Goal: Complete application form: Complete application form

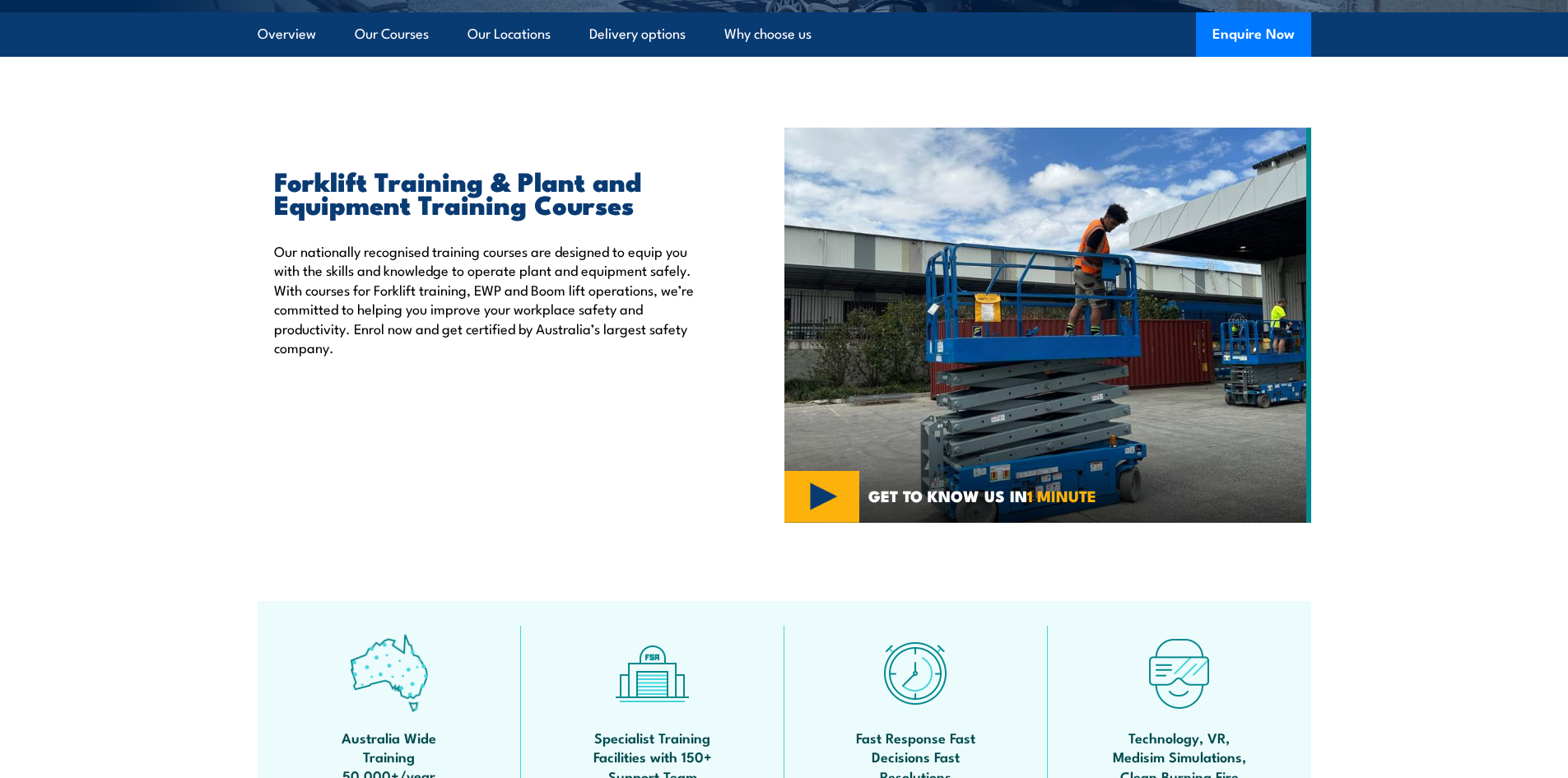
scroll to position [165, 0]
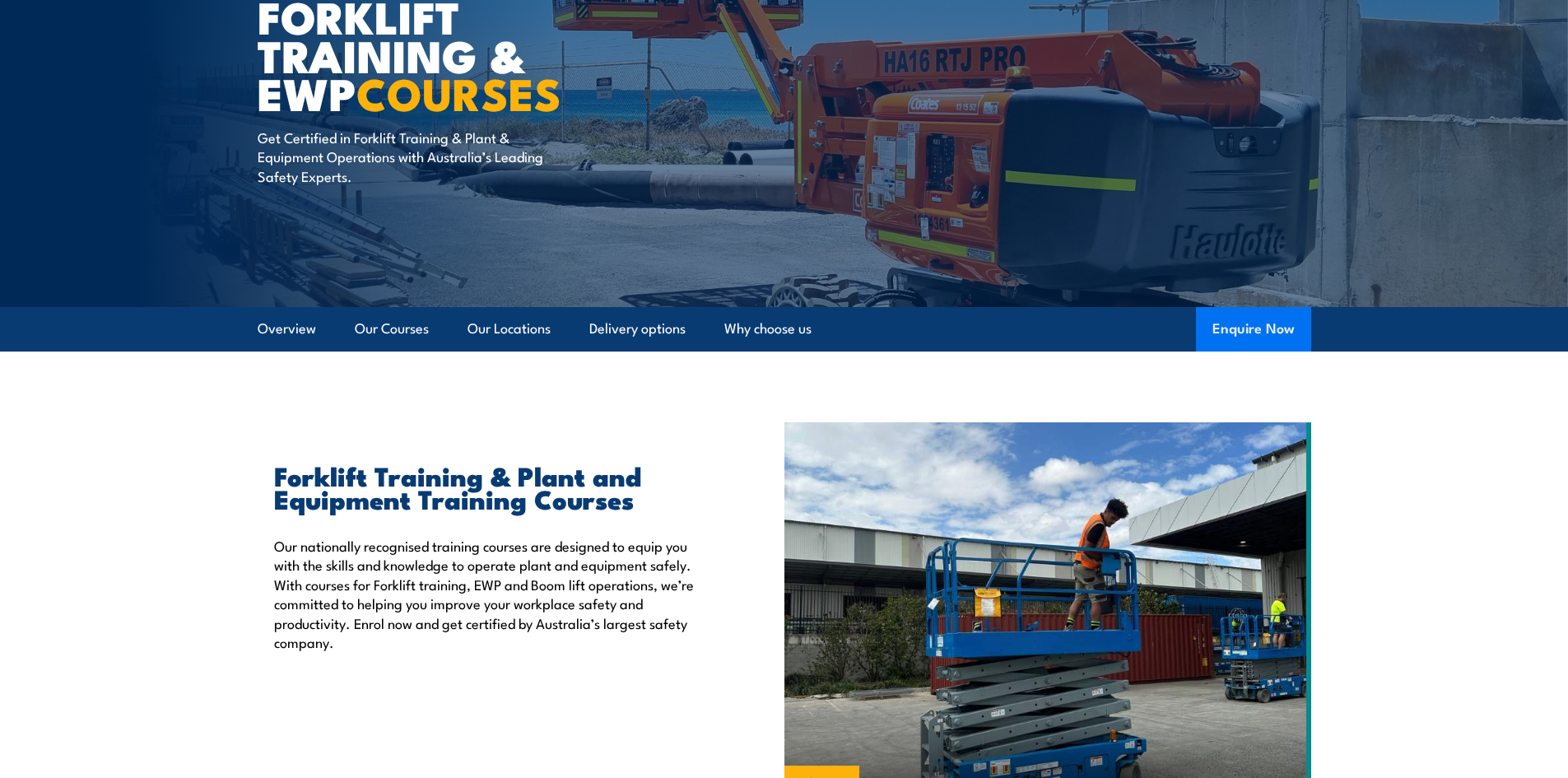
click at [1252, 313] on button "Enquire Now" at bounding box center [1253, 329] width 115 height 45
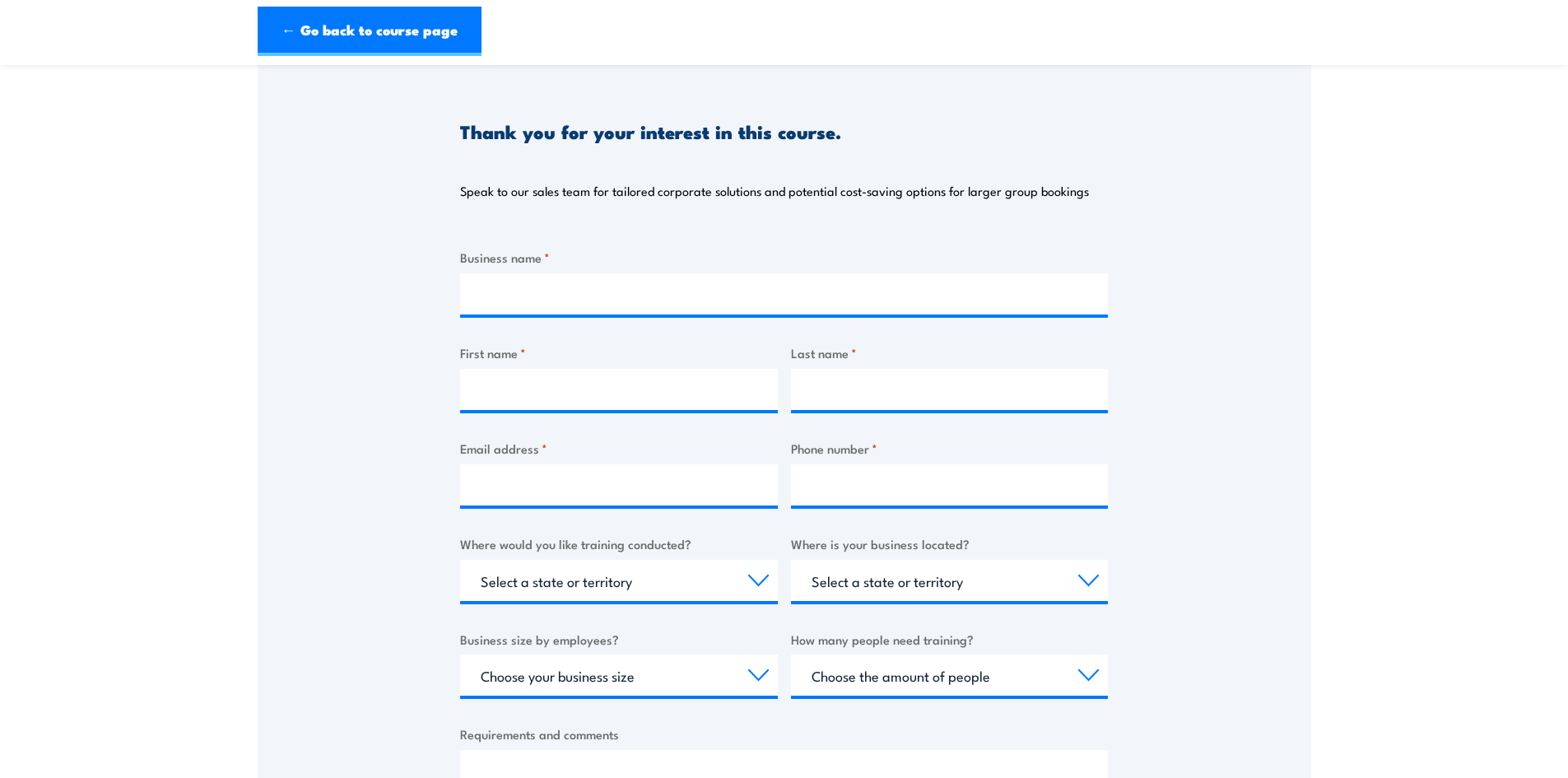
scroll to position [165, 0]
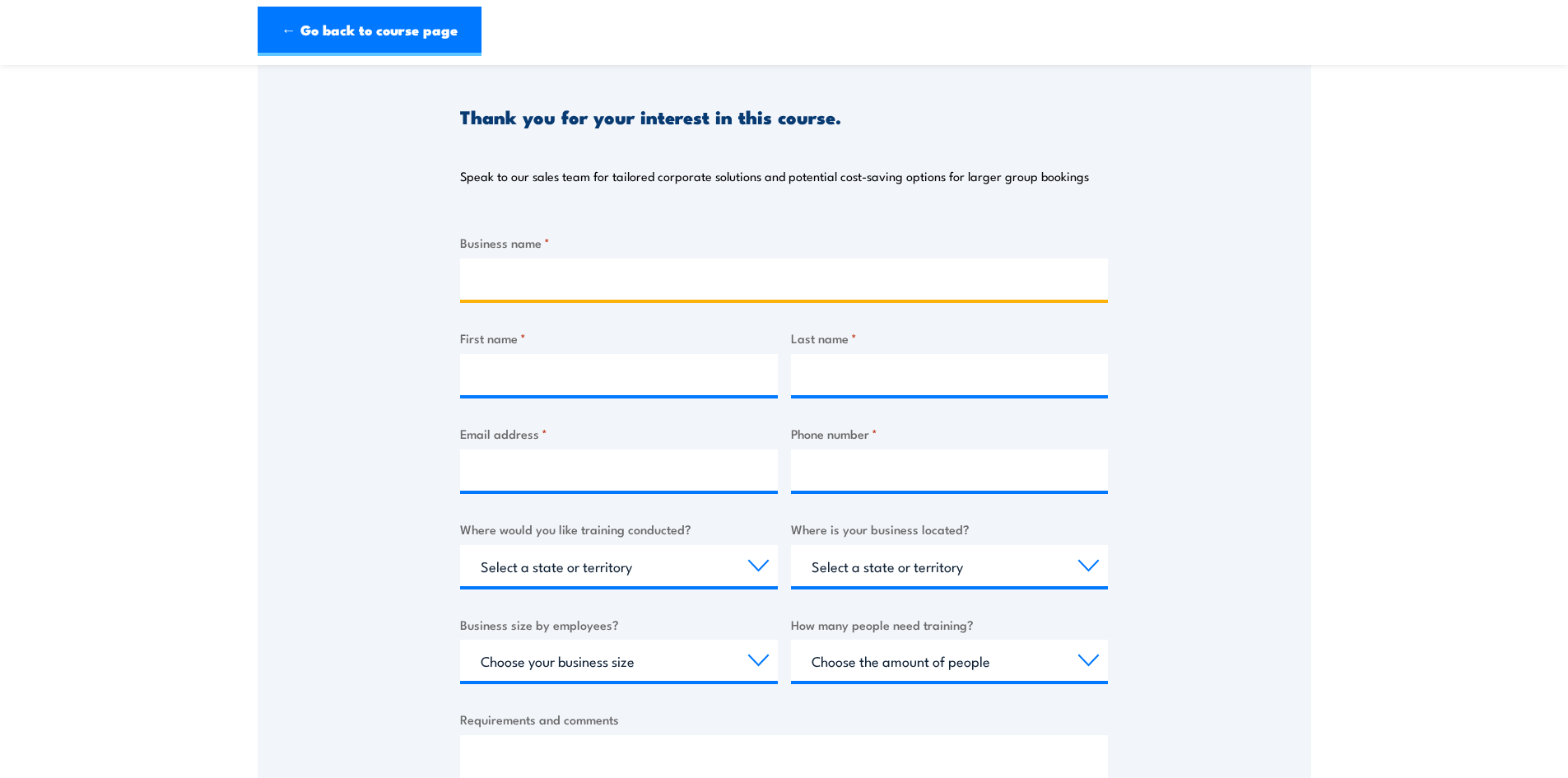
click at [496, 274] on input "Business name *" at bounding box center [784, 278] width 648 height 41
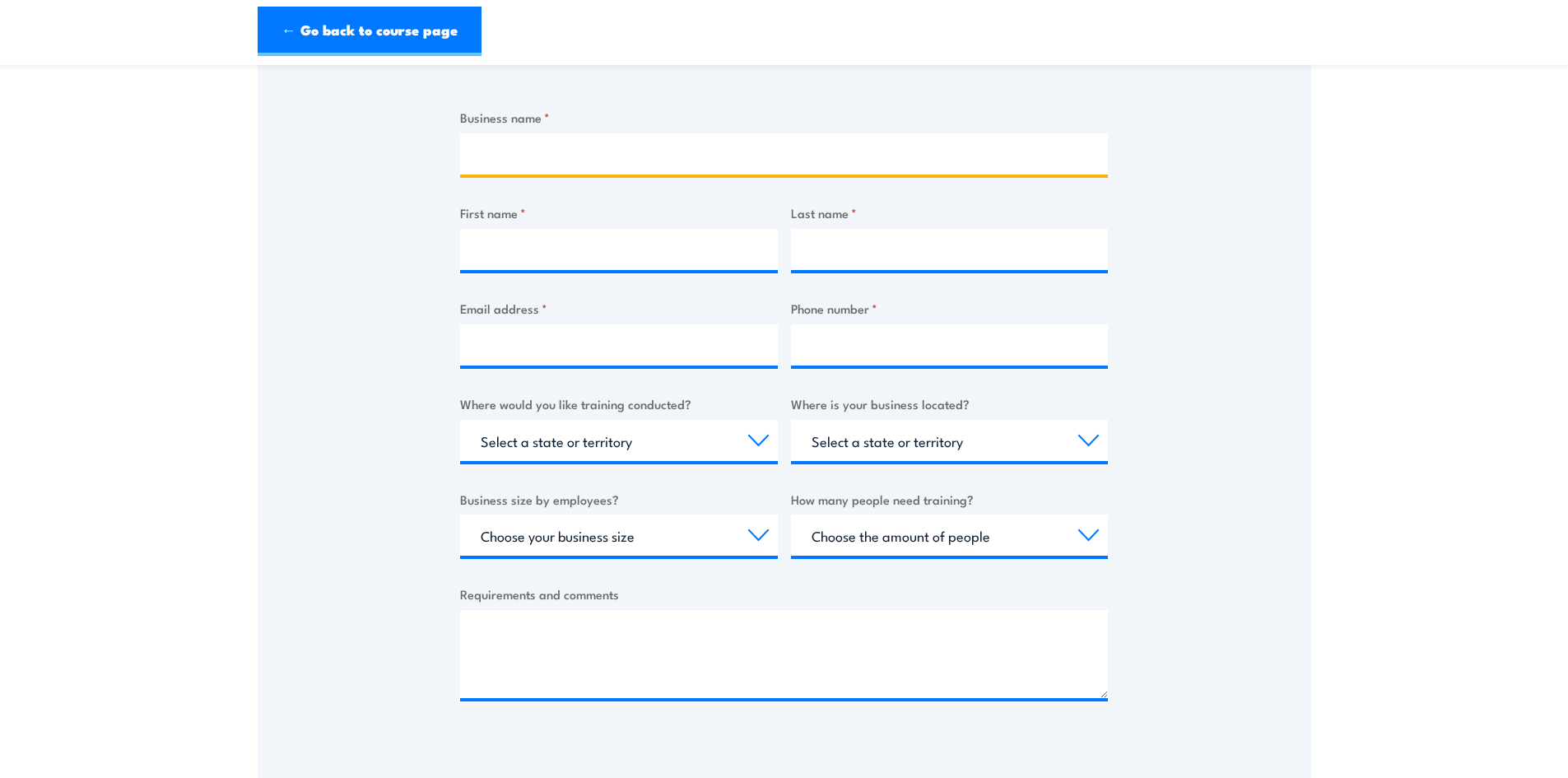
scroll to position [329, 0]
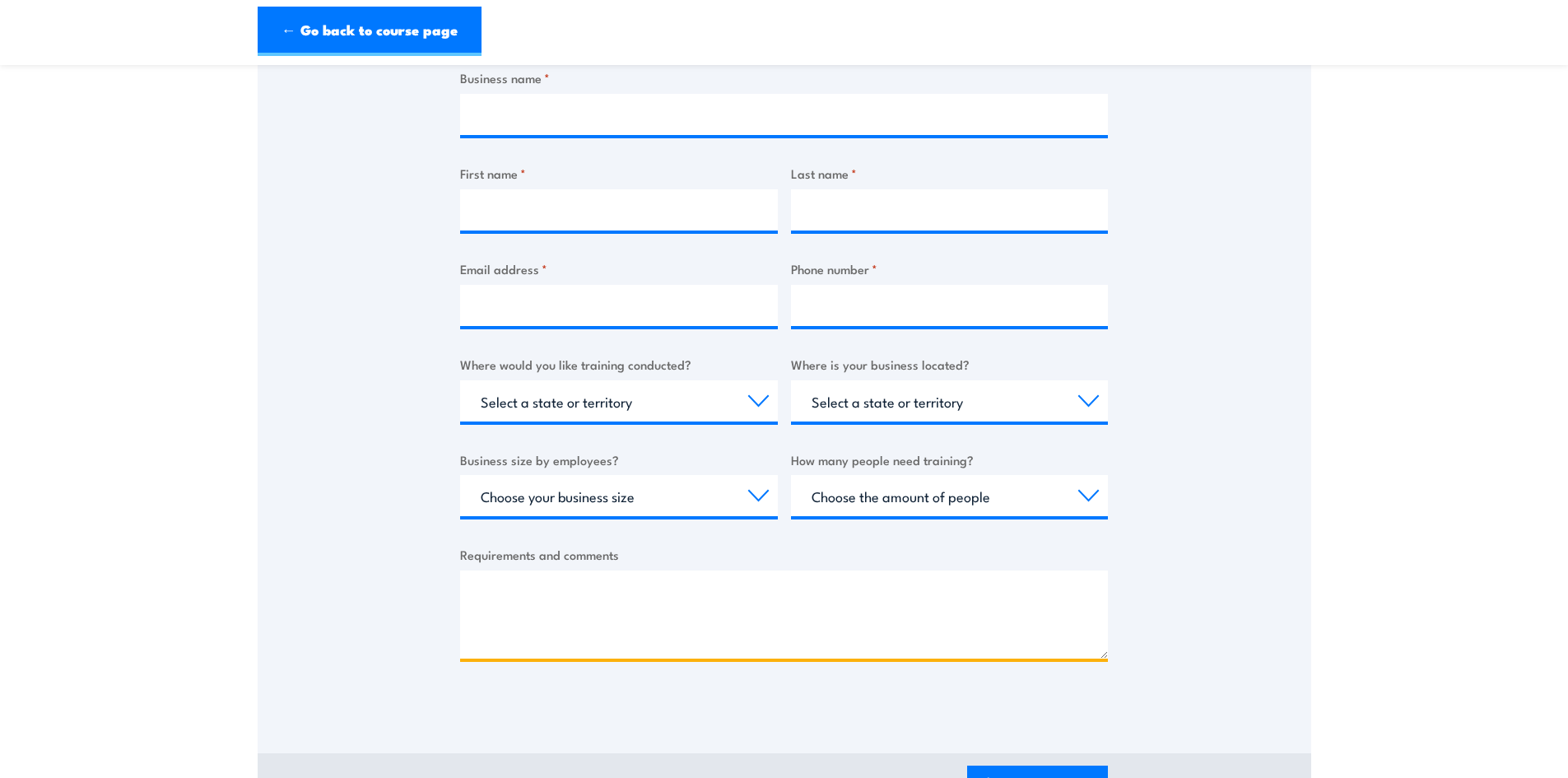
click at [671, 600] on textarea "Requirements and comments" at bounding box center [784, 614] width 648 height 88
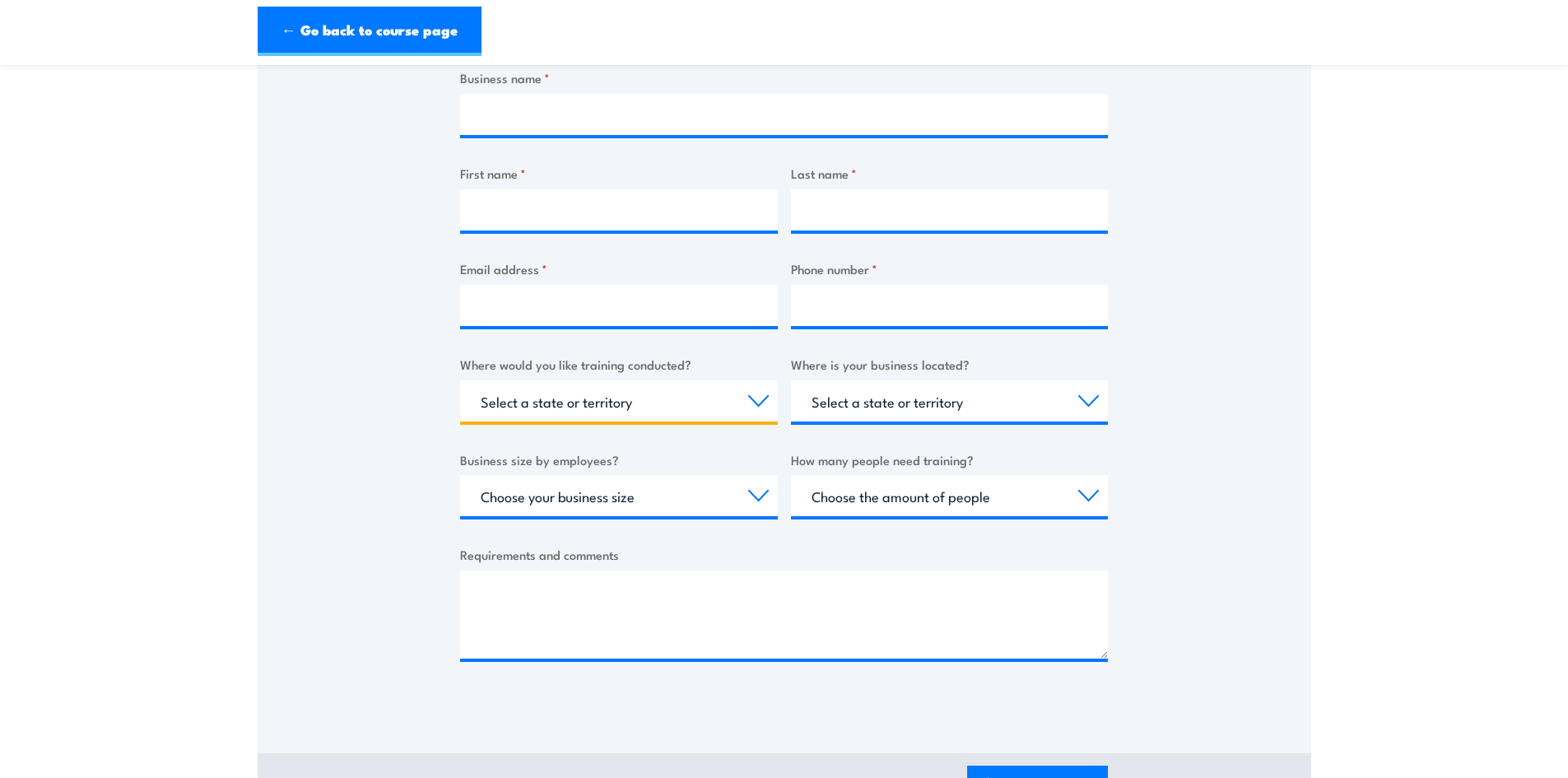
click at [643, 397] on select "Select a state or territory Nationally - multiple locations [GEOGRAPHIC_DATA] […" at bounding box center [618, 401] width 317 height 41
select select "QLD"
click at [460, 380] on select "Select a state or territory Nationally - multiple locations [GEOGRAPHIC_DATA] […" at bounding box center [618, 401] width 317 height 41
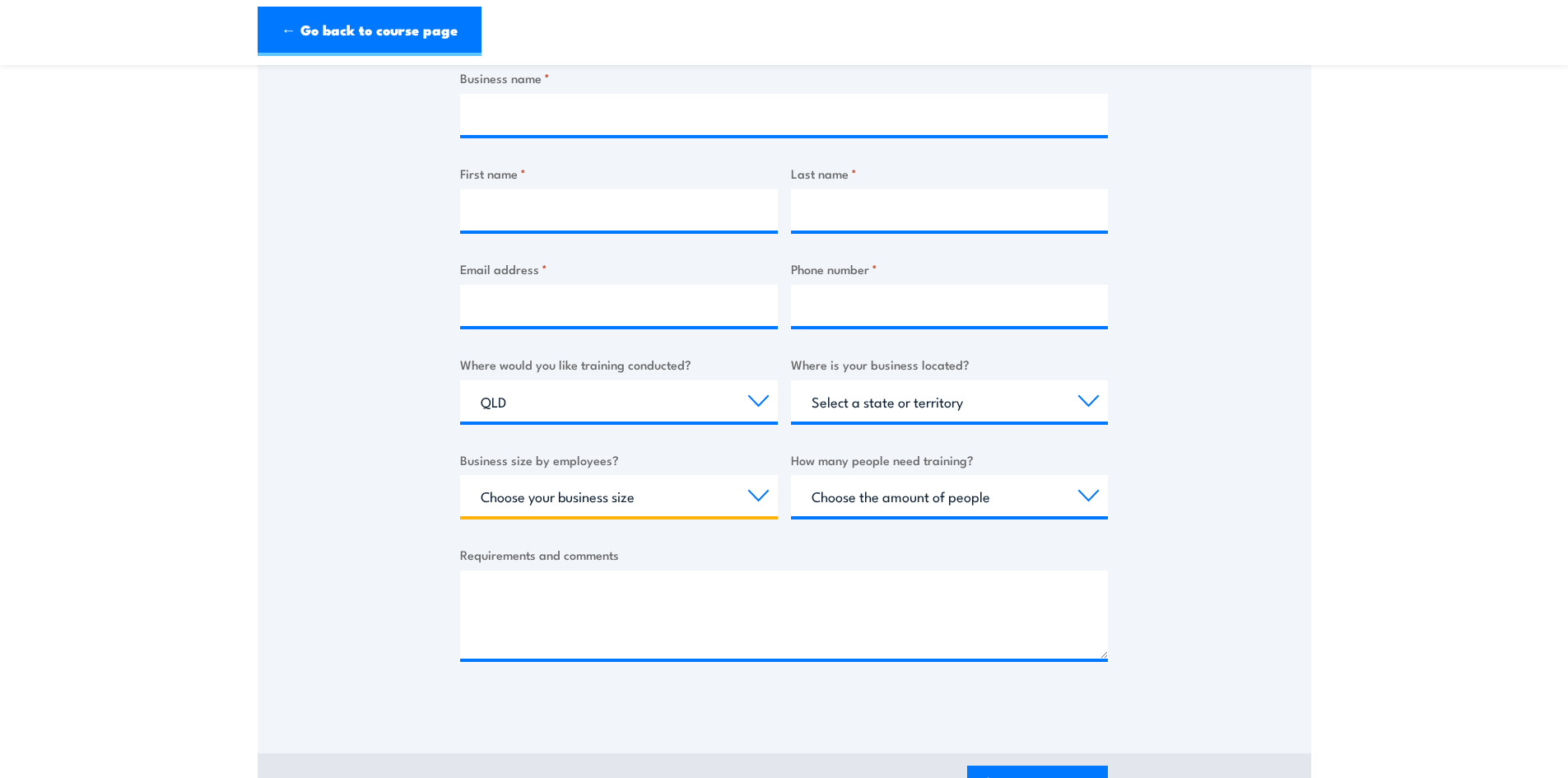
click at [576, 499] on select "Choose your business size 1 to 19 20 to 199 200+" at bounding box center [618, 495] width 317 height 41
select select "20 to 199"
click at [460, 474] on select "Choose your business size 1 to 19 20 to 199 200+" at bounding box center [618, 495] width 317 height 41
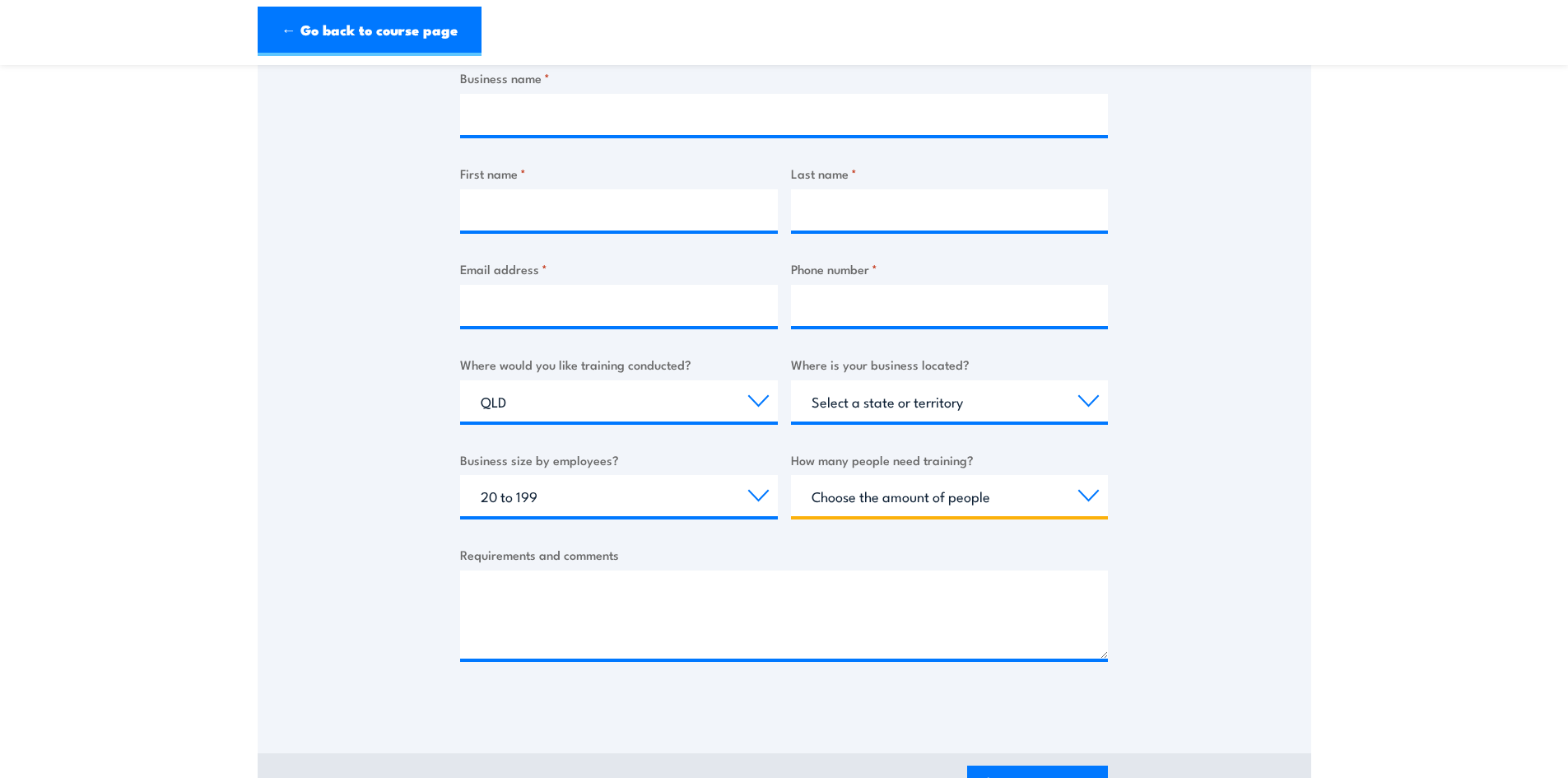
click at [942, 501] on select "Choose the amount of people 1 to 4 5 to 19 20+" at bounding box center [949, 495] width 317 height 41
select select "5 to 19"
click at [791, 474] on select "Choose the amount of people 1 to 4 5 to 19 20+" at bounding box center [949, 495] width 317 height 41
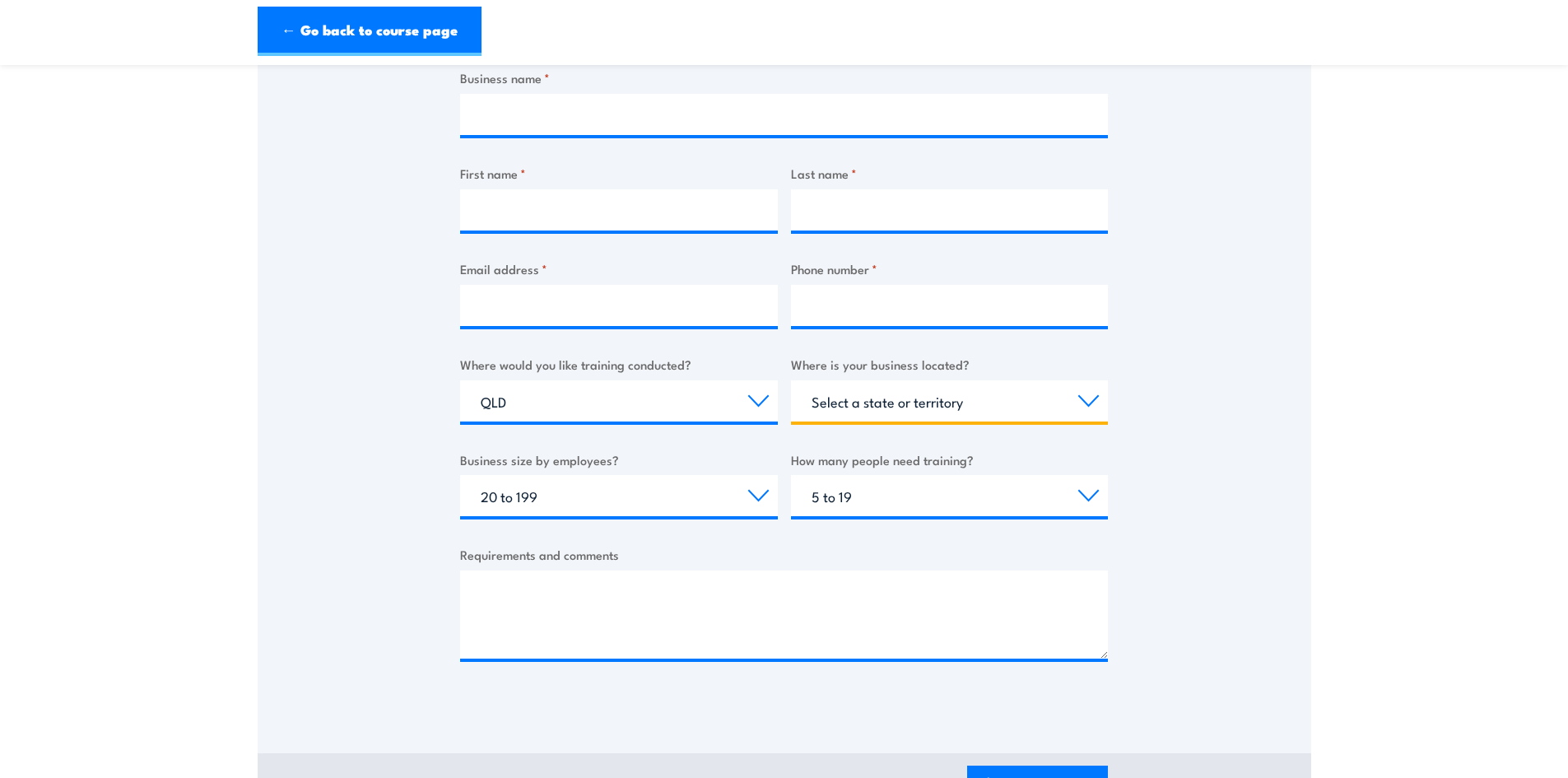
click at [876, 399] on select "Select a state or territory [GEOGRAPHIC_DATA] [GEOGRAPHIC_DATA] [GEOGRAPHIC_DAT…" at bounding box center [949, 401] width 317 height 41
select select "QLD"
click at [791, 380] on select "Select a state or territory [GEOGRAPHIC_DATA] [GEOGRAPHIC_DATA] [GEOGRAPHIC_DAT…" at bounding box center [949, 401] width 317 height 41
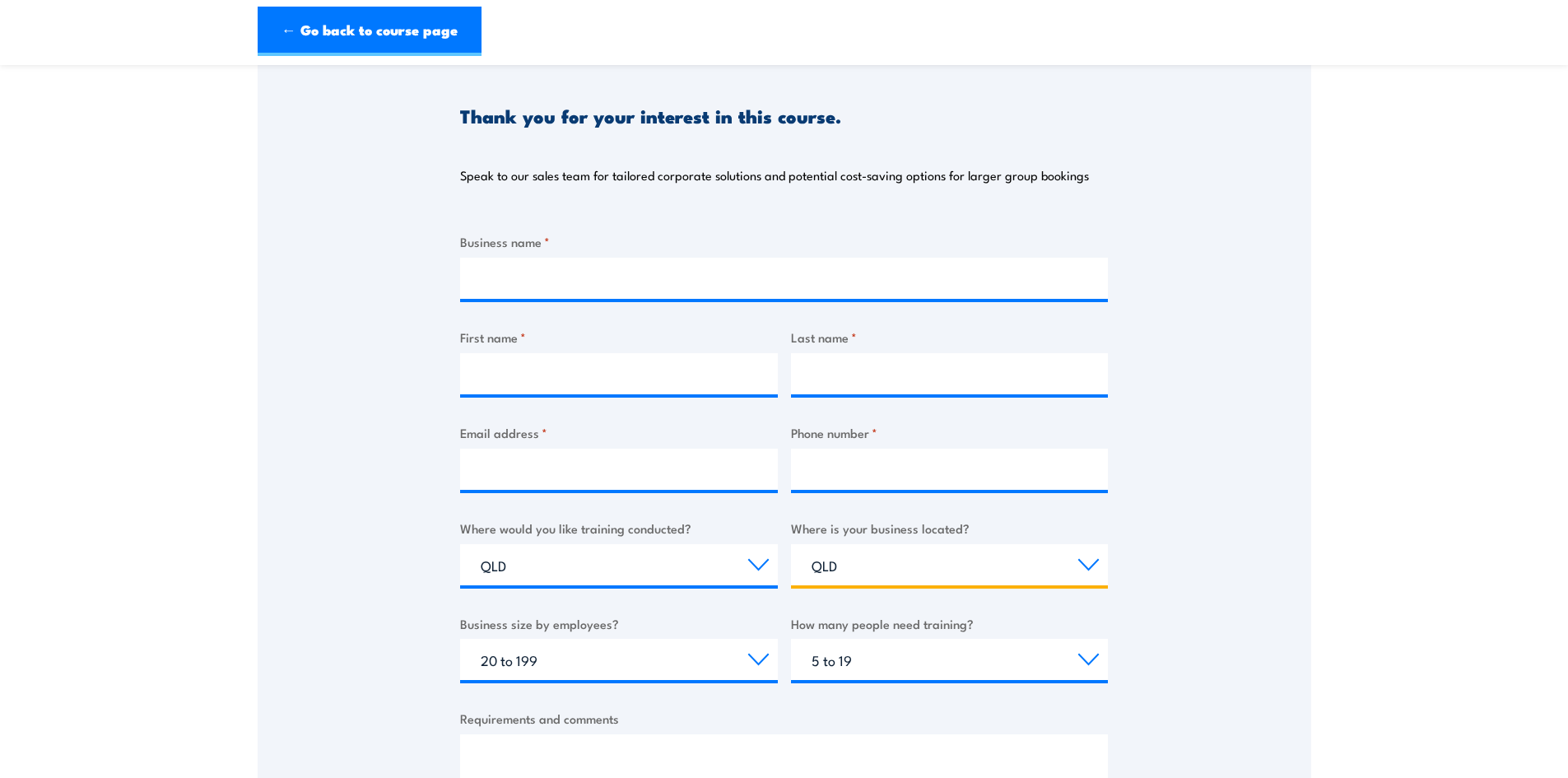
scroll to position [165, 0]
click at [535, 269] on input "Business name *" at bounding box center [784, 278] width 648 height 41
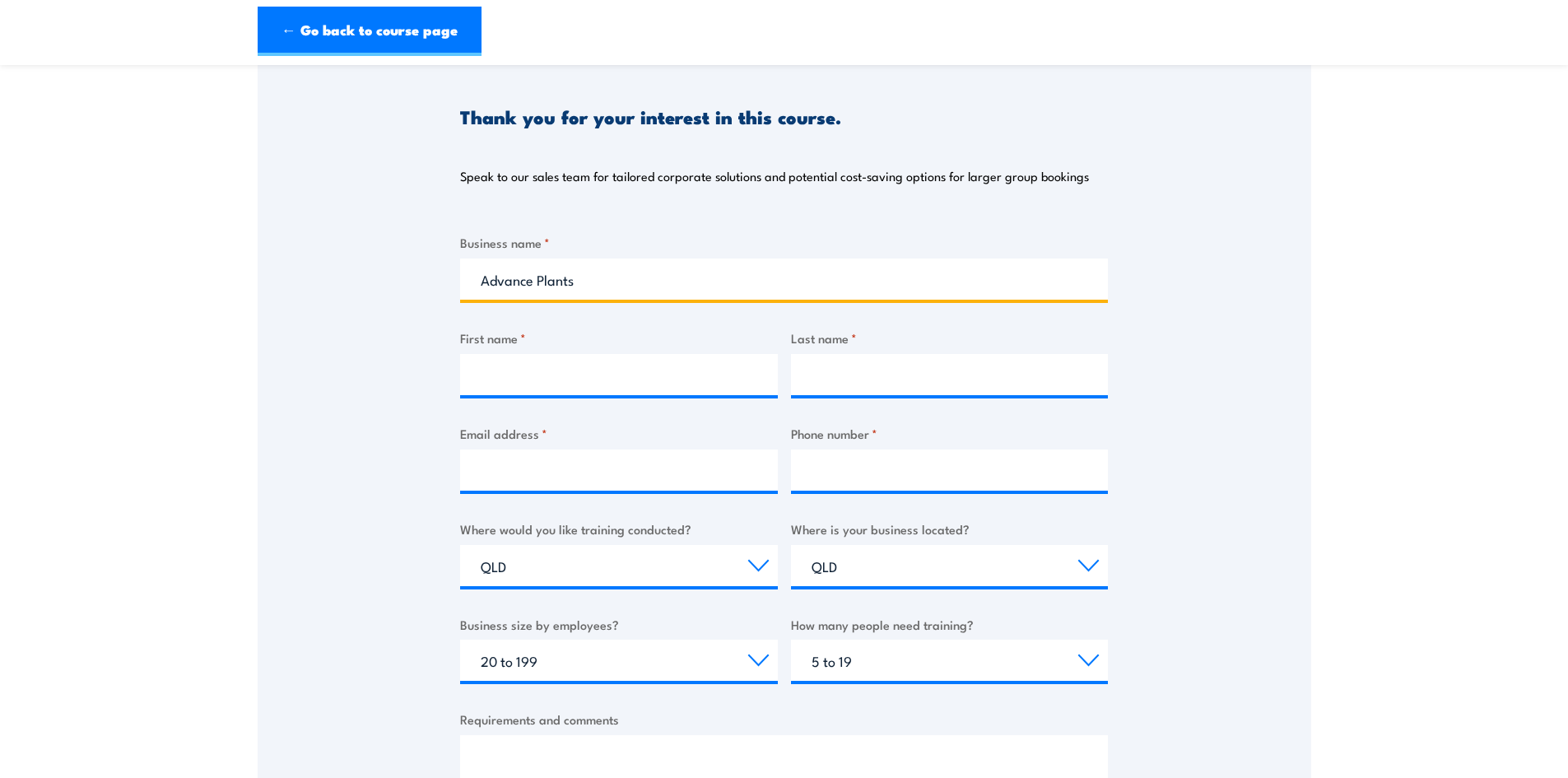
type input "Advance Plants"
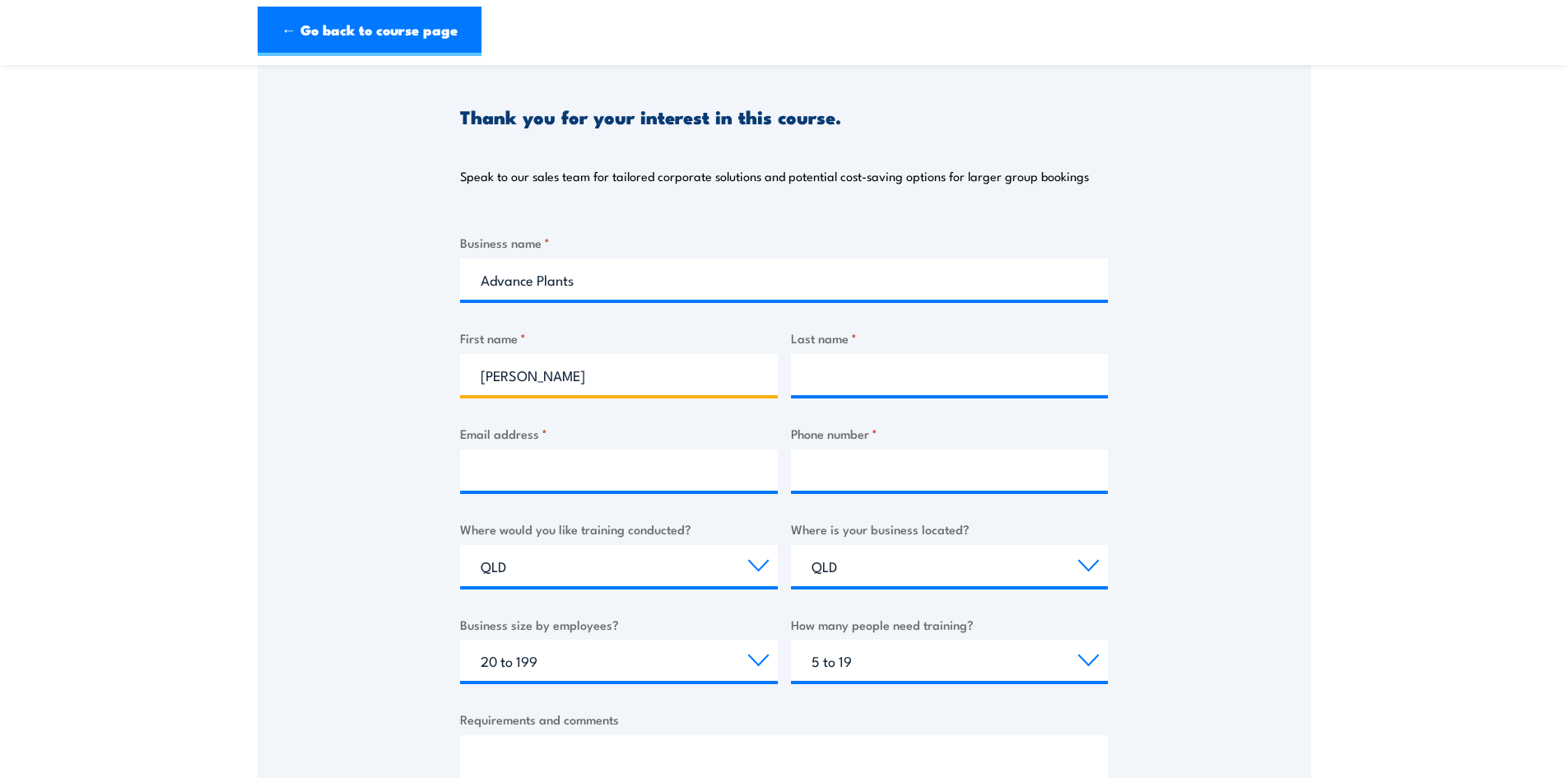
type input "[PERSON_NAME]"
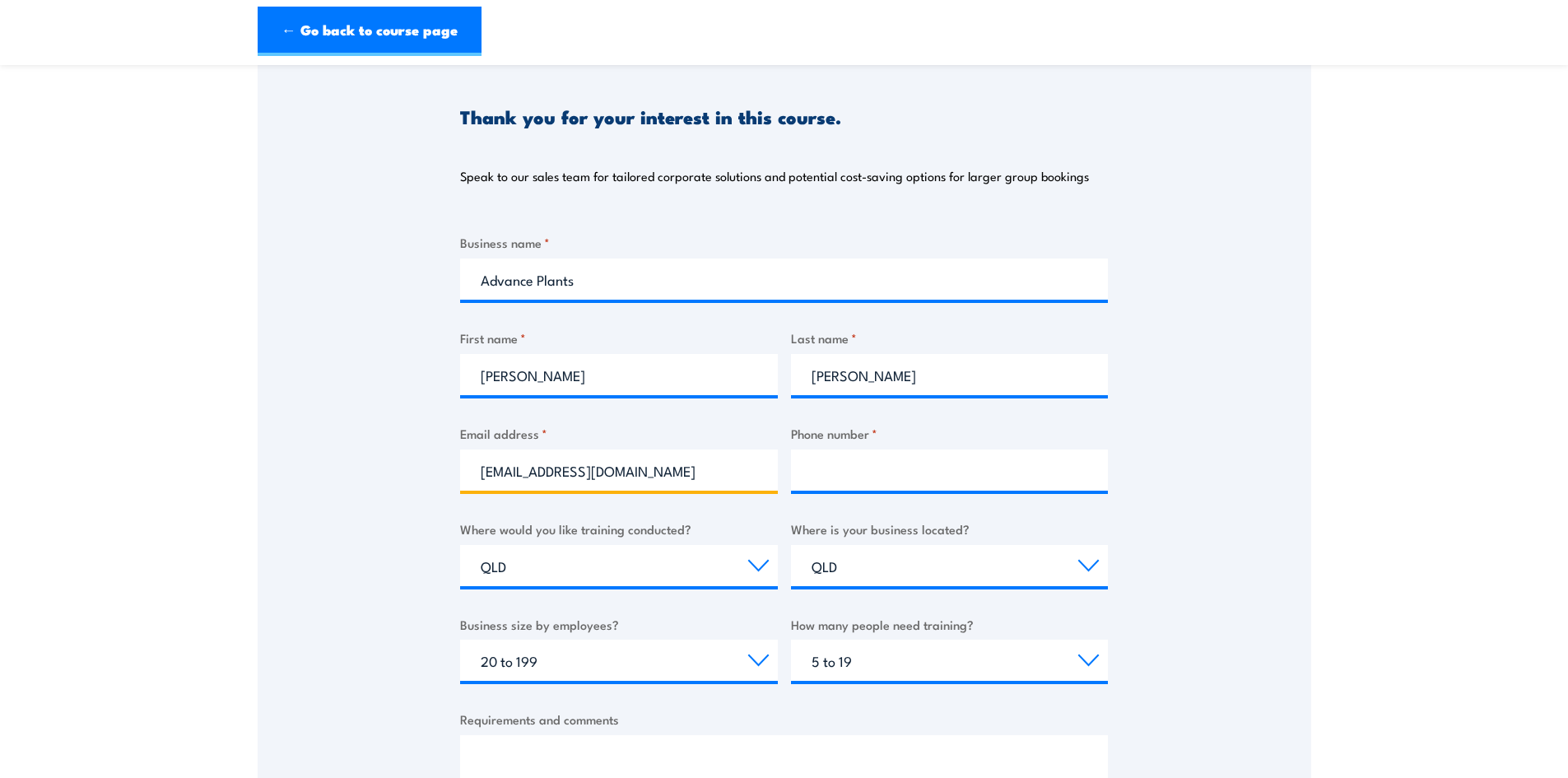
type input "[EMAIL_ADDRESS][DOMAIN_NAME]"
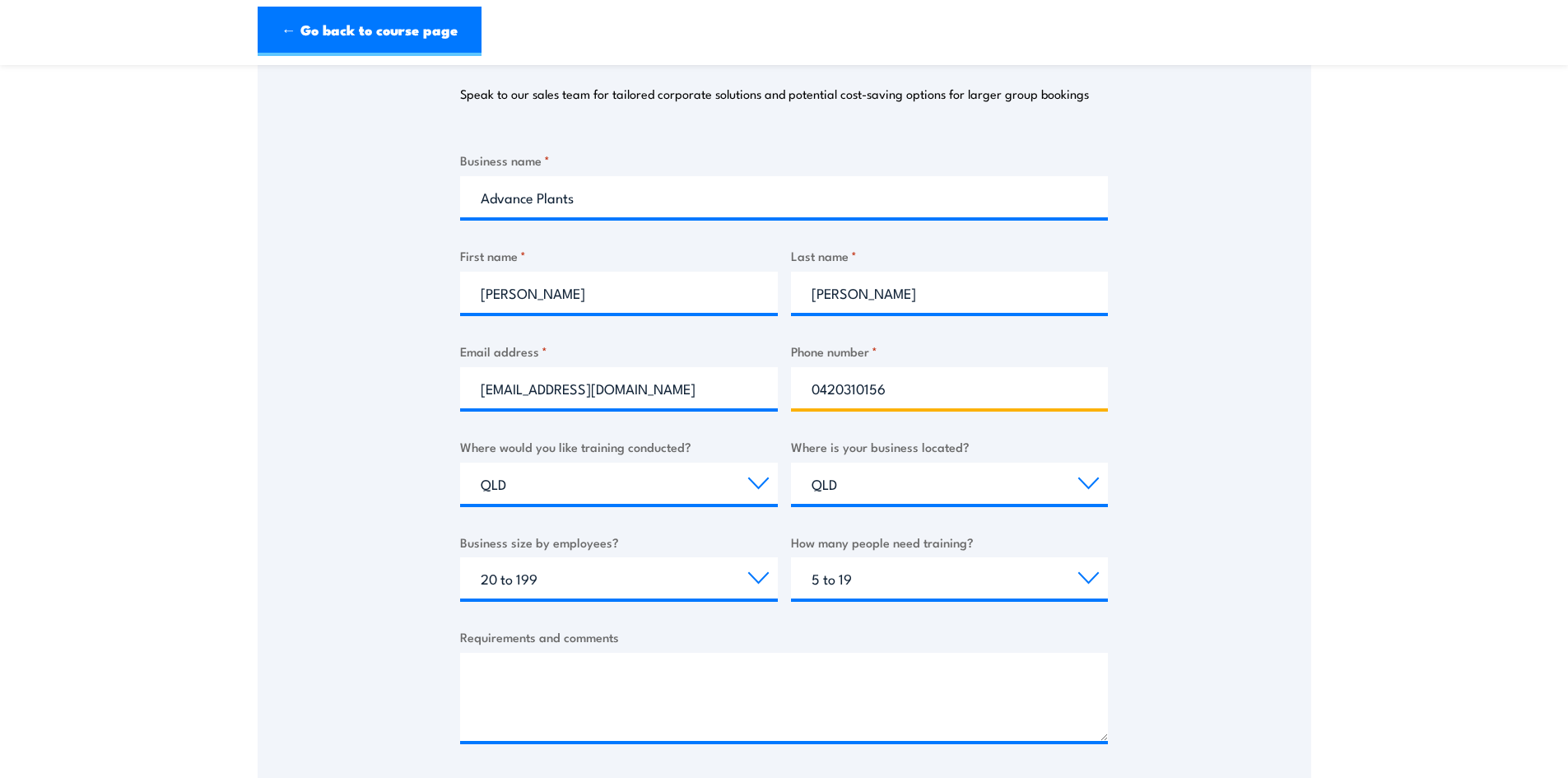
type input "0420310156"
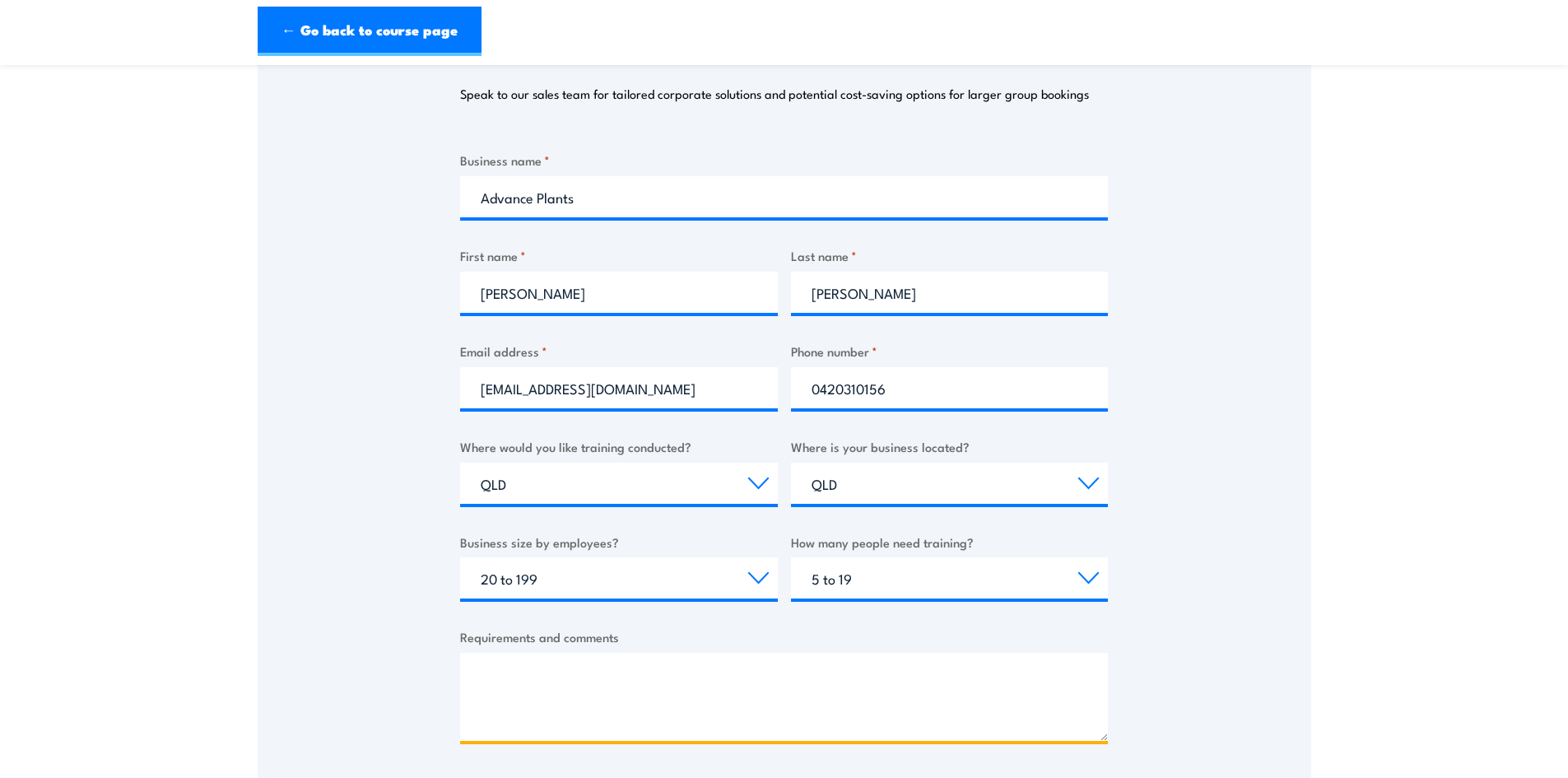
click at [642, 680] on textarea "Requirements and comments" at bounding box center [784, 697] width 648 height 88
paste textarea "Hey we have recently purchased a Reach Truck. I believe we need a High Risk Wor…"
click at [509, 708] on textarea "Hey we have recently purchased a Reach Truck. I believe we need a High Risk Wor…" at bounding box center [784, 697] width 648 height 88
drag, startPoint x: 625, startPoint y: 727, endPoint x: 460, endPoint y: 726, distance: 165.0
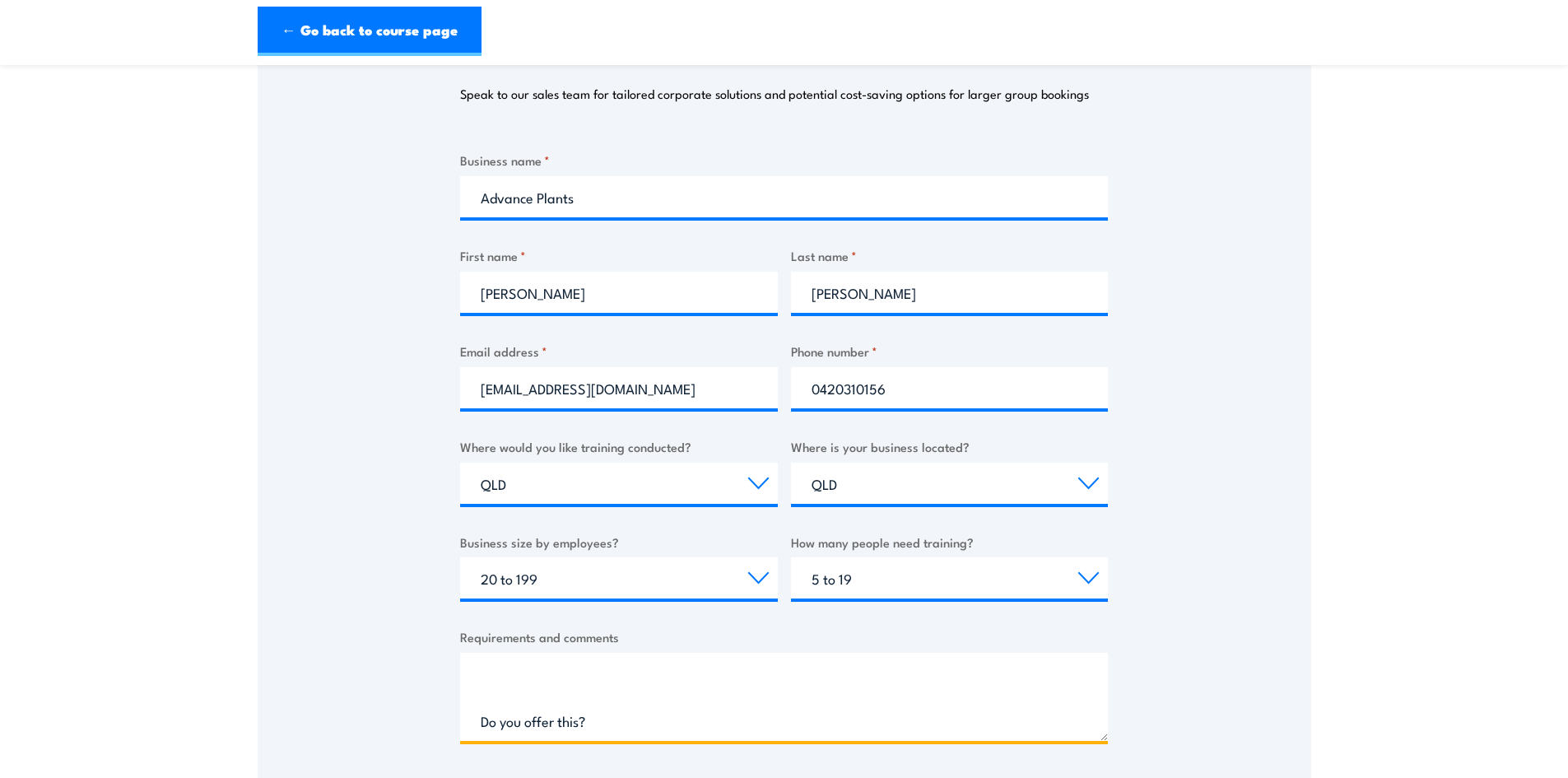
click at [460, 726] on textarea "Hey we have recently purchased a Reach Truck. I believe we need a High Risk Wor…" at bounding box center [784, 697] width 648 height 88
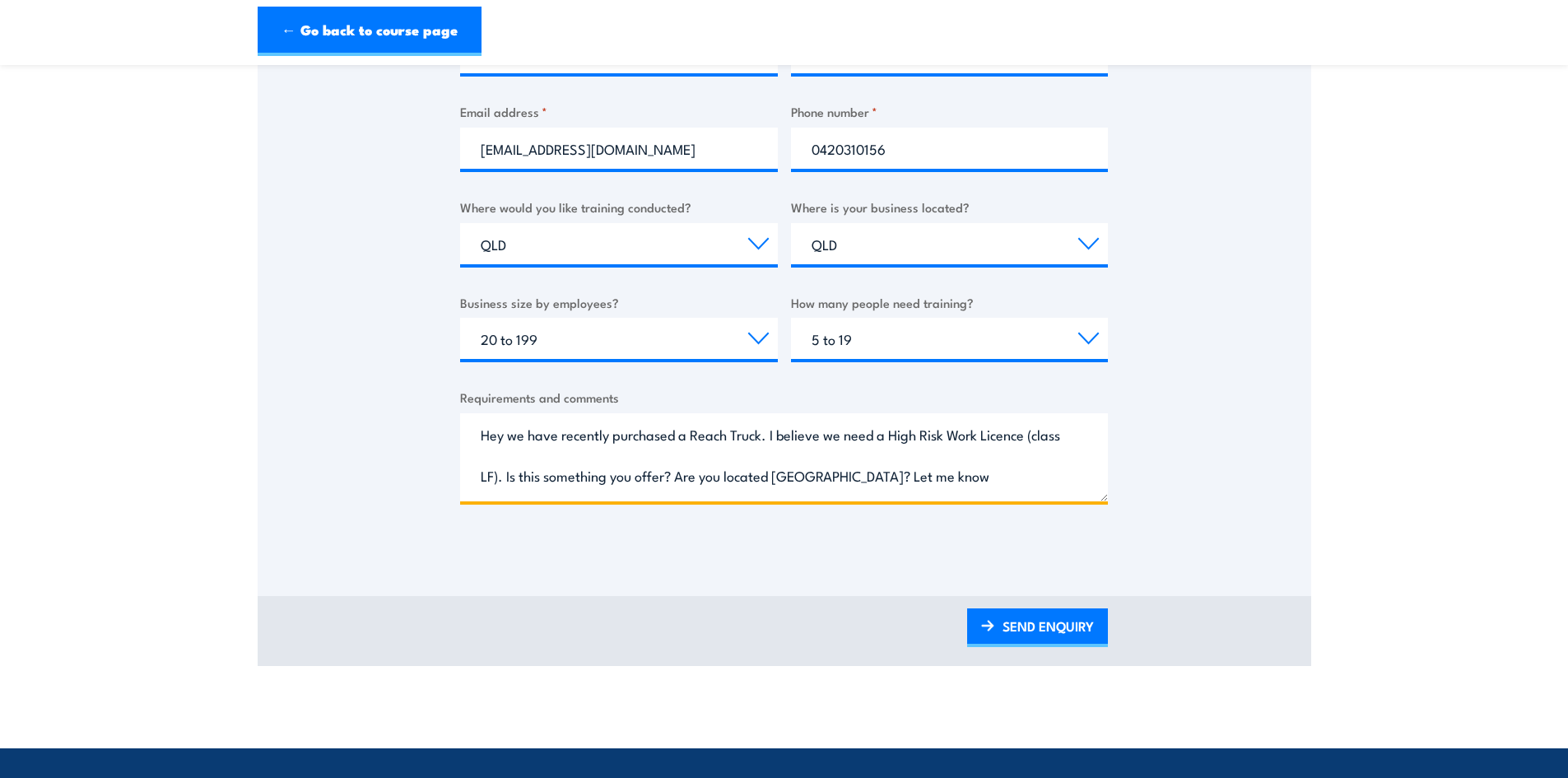
scroll to position [494, 0]
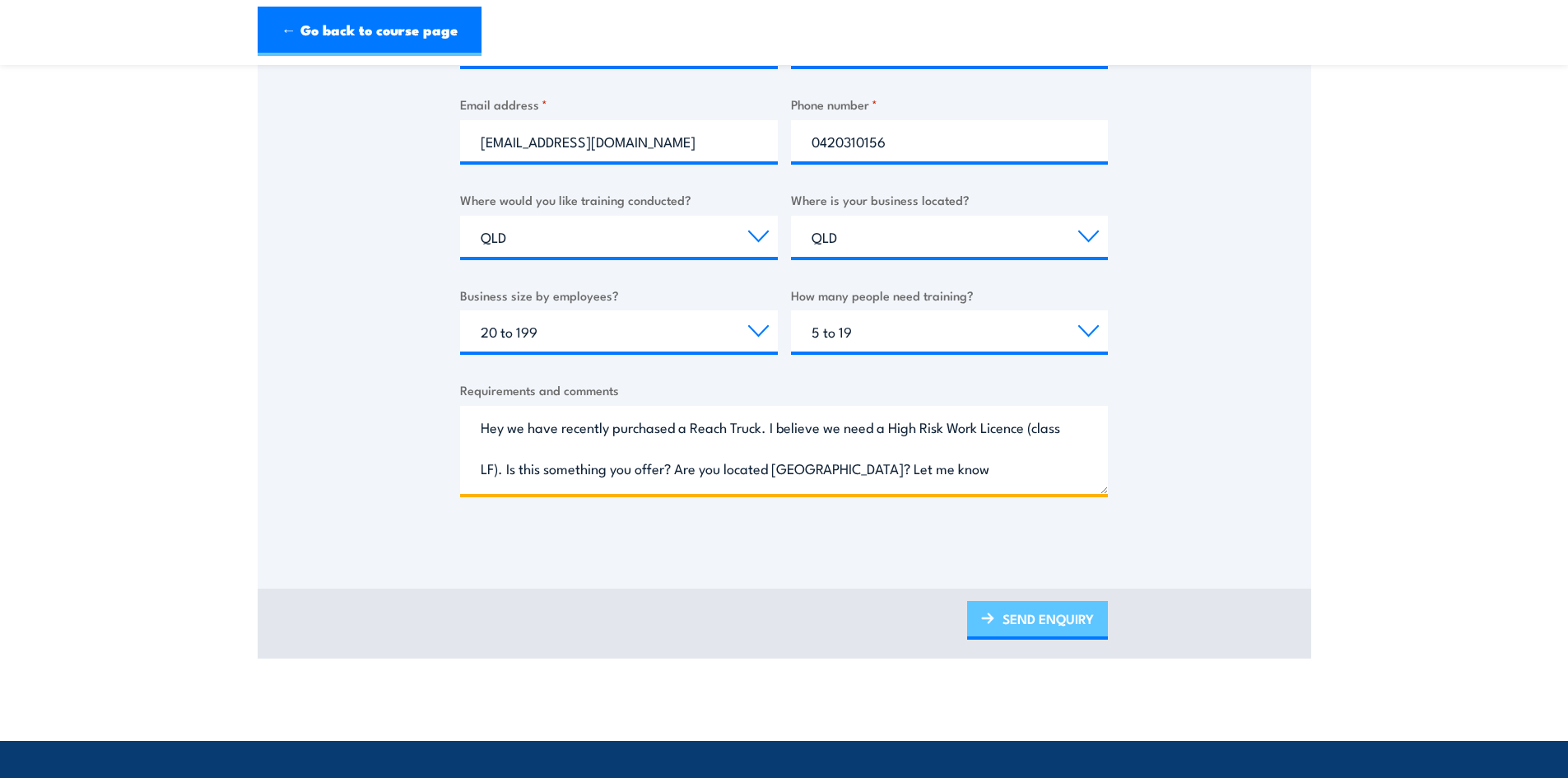
type textarea "Hey we have recently purchased a Reach Truck. I believe we need a High Risk Wor…"
click at [1029, 632] on link "SEND ENQUIRY" at bounding box center [1037, 620] width 141 height 39
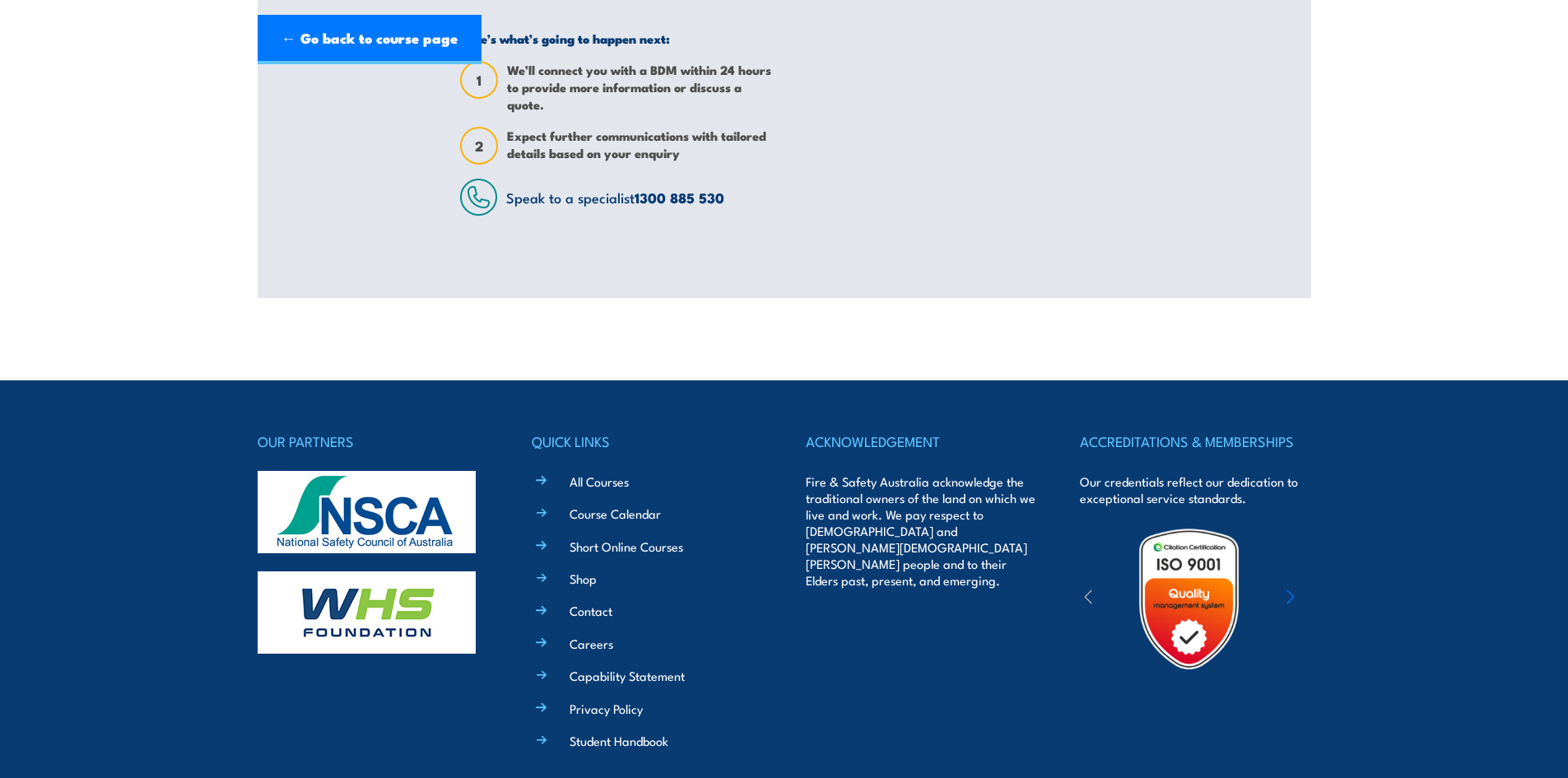
scroll to position [0, 0]
